Goal: Task Accomplishment & Management: Use online tool/utility

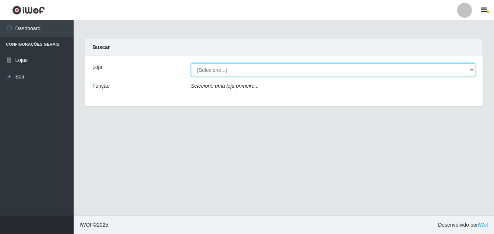
click at [228, 68] on select "[Selecione...] Ajubá Mercado" at bounding box center [333, 69] width 284 height 13
select select "402"
click at [191, 63] on select "[Selecione...] Ajubá Mercado" at bounding box center [333, 69] width 284 height 13
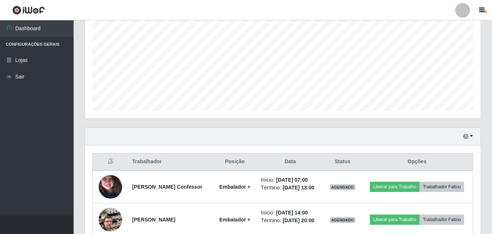
scroll to position [221, 0]
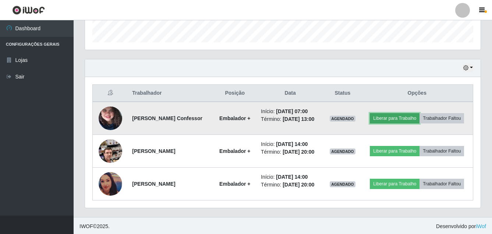
click at [398, 117] on button "Liberar para Trabalho" at bounding box center [395, 118] width 50 height 10
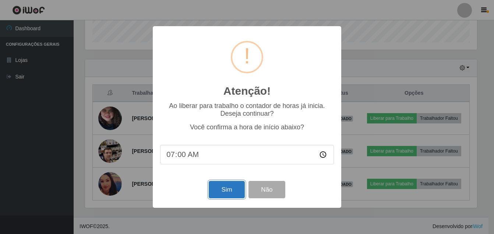
click at [222, 186] on button "Sim" at bounding box center [227, 189] width 36 height 17
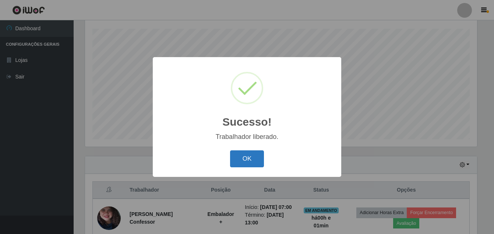
click at [244, 156] on button "OK" at bounding box center [247, 158] width 34 height 17
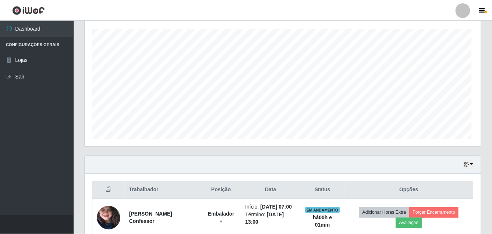
scroll to position [153, 396]
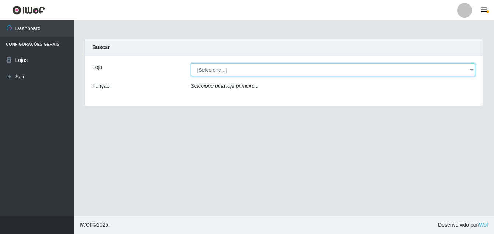
click at [209, 70] on select "[Selecione...] Ajubá Mercado" at bounding box center [333, 69] width 284 height 13
select select "402"
click at [191, 63] on select "[Selecione...] Ajubá Mercado" at bounding box center [333, 69] width 284 height 13
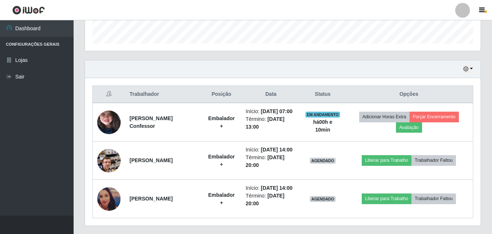
scroll to position [221, 0]
